Goal: Information Seeking & Learning: Learn about a topic

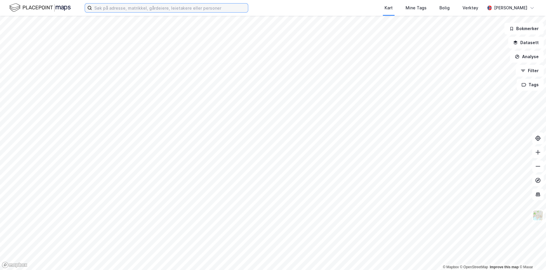
click at [112, 4] on input at bounding box center [170, 8] width 156 height 9
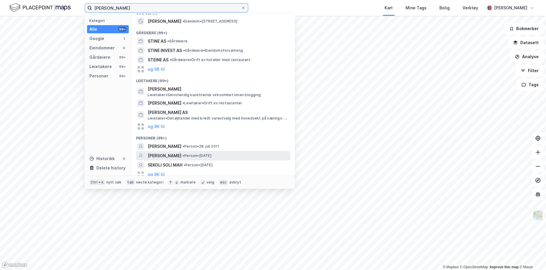
scroll to position [11, 0]
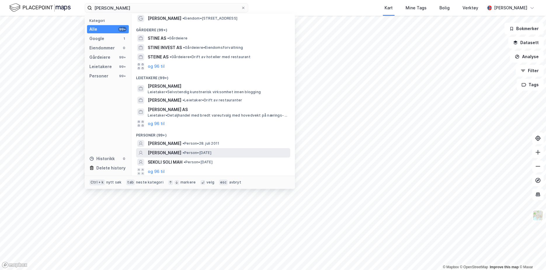
click at [171, 152] on span "[PERSON_NAME]" at bounding box center [165, 152] width 34 height 7
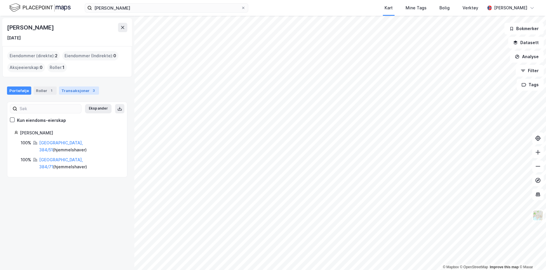
click at [77, 89] on div "Transaksjoner 3" at bounding box center [79, 90] width 40 height 8
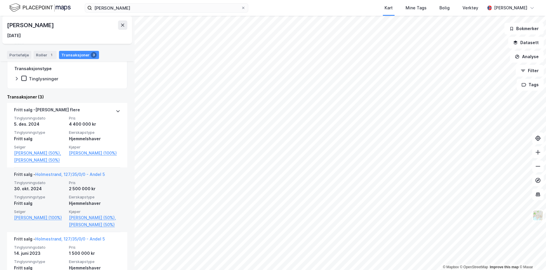
scroll to position [65, 0]
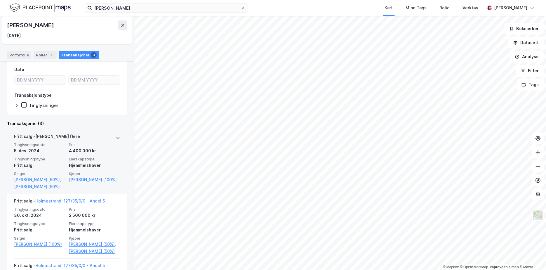
click at [92, 151] on div "4 400 000 kr" at bounding box center [94, 150] width 51 height 7
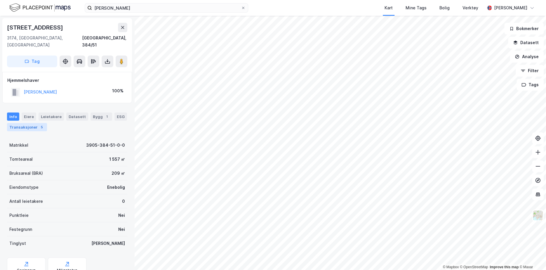
click at [36, 123] on div "Transaksjoner 5" at bounding box center [27, 127] width 40 height 8
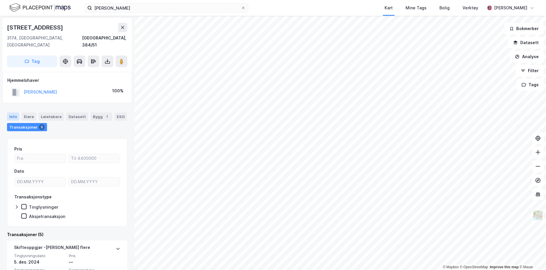
click at [14, 112] on div "Info" at bounding box center [13, 116] width 12 height 8
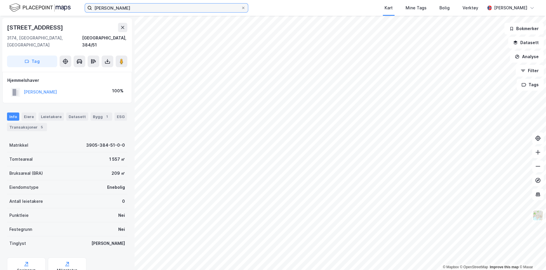
drag, startPoint x: 125, startPoint y: 7, endPoint x: 0, endPoint y: 5, distance: 124.8
click at [0, 5] on html "[PERSON_NAME] Kart Mine Tags Bolig Verktøy [PERSON_NAME] © Mapbox © OpenStreetM…" at bounding box center [273, 135] width 546 height 270
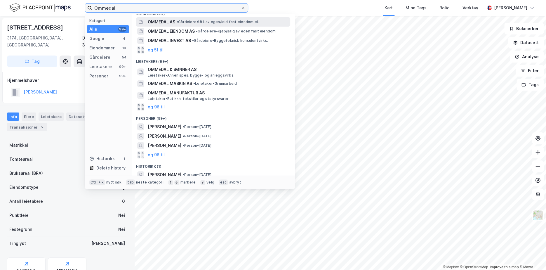
scroll to position [120, 0]
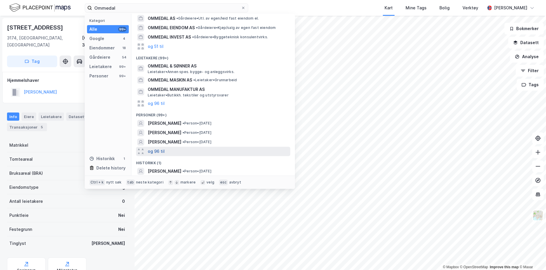
click at [161, 149] on button "og 96 til" at bounding box center [156, 151] width 17 height 7
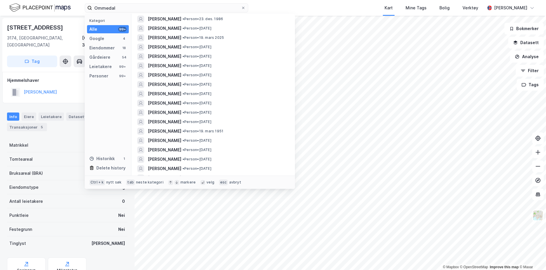
scroll to position [337, 0]
drag, startPoint x: 123, startPoint y: 8, endPoint x: 65, endPoint y: -6, distance: 59.5
click at [65, 0] on html "Ommedal Kategori Alle 99+ Google 4 Eiendommer 18 Gårdeiere 54 Leietakere 99+ Pe…" at bounding box center [273, 135] width 546 height 270
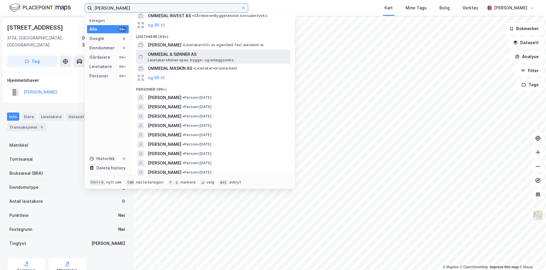
scroll to position [88, 0]
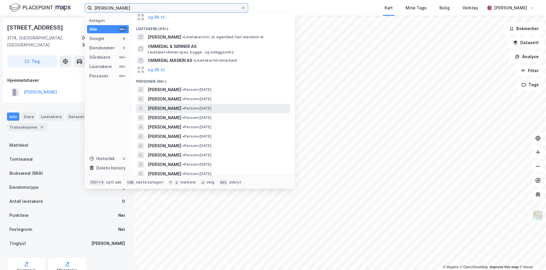
type input "[PERSON_NAME]"
click at [181, 110] on span "[PERSON_NAME]" at bounding box center [165, 108] width 34 height 7
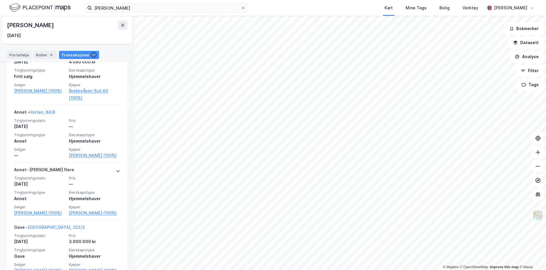
scroll to position [1461, 0]
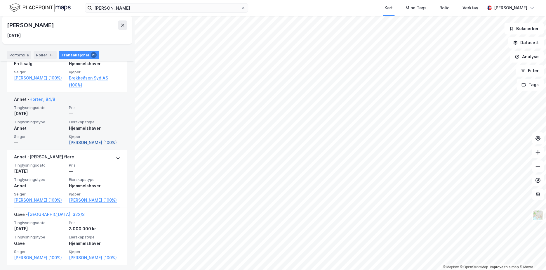
click at [85, 146] on link "[PERSON_NAME] (100%)" at bounding box center [94, 142] width 51 height 7
click at [81, 146] on link "[PERSON_NAME] (100%)" at bounding box center [94, 142] width 51 height 7
click at [48, 102] on link "Horten, 84/8" at bounding box center [43, 99] width 26 height 5
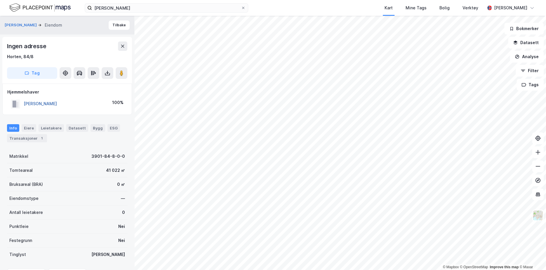
click at [0, 0] on button "[PERSON_NAME]" at bounding box center [0, 0] width 0 height 0
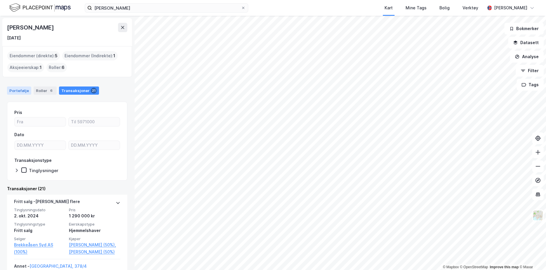
click at [20, 91] on div "Portefølje" at bounding box center [19, 90] width 24 height 8
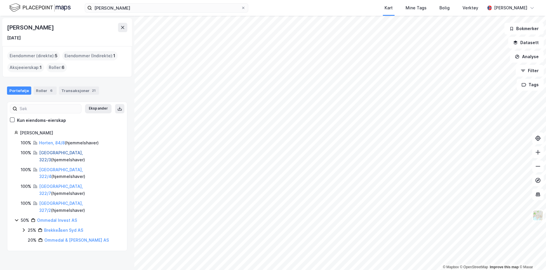
click at [51, 150] on link "[GEOGRAPHIC_DATA], 322/3" at bounding box center [61, 156] width 44 height 12
click at [46, 218] on link "Ommedal Invest AS" at bounding box center [57, 220] width 40 height 5
click at [48, 201] on link "[GEOGRAPHIC_DATA], 327/2" at bounding box center [61, 207] width 44 height 12
click at [56, 184] on link "[GEOGRAPHIC_DATA], 322/7" at bounding box center [61, 190] width 44 height 12
click at [51, 145] on link "Horten, 84/8" at bounding box center [52, 142] width 26 height 5
